Goal: Navigation & Orientation: Find specific page/section

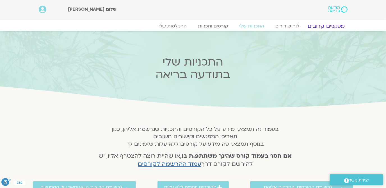
click at [333, 27] on link "מפגשים קרובים" at bounding box center [326, 26] width 51 height 7
click at [329, 26] on link "מפגשים קרובים" at bounding box center [326, 26] width 51 height 7
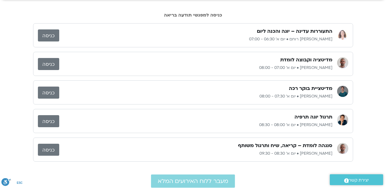
scroll to position [24, 0]
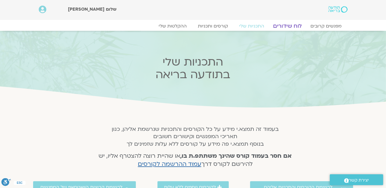
click at [285, 25] on link "לוח שידורים" at bounding box center [287, 26] width 42 height 7
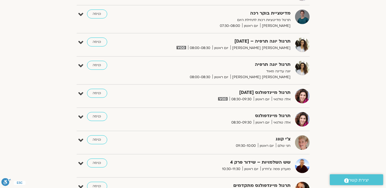
scroll to position [530, 0]
